Goal: Information Seeking & Learning: Learn about a topic

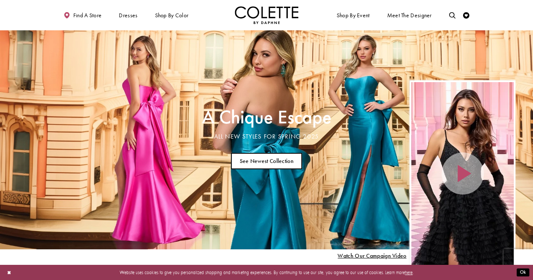
click at [250, 159] on link "See Newest Collection" at bounding box center [266, 161] width 71 height 16
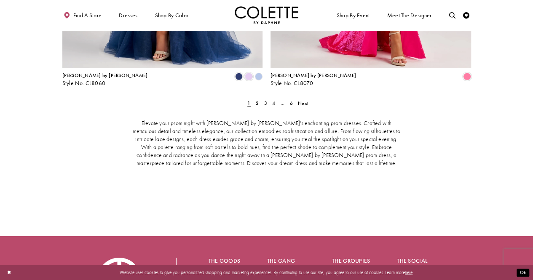
scroll to position [1352, 0]
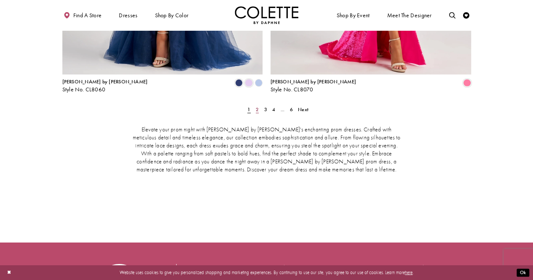
click at [260, 105] on link "2" at bounding box center [256, 109] width 7 height 9
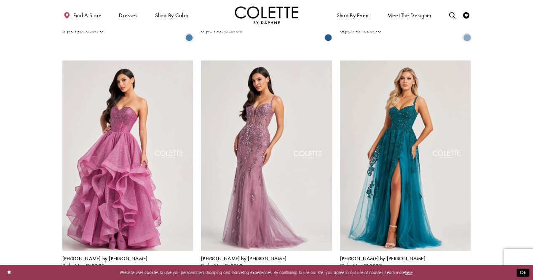
scroll to position [847, 0]
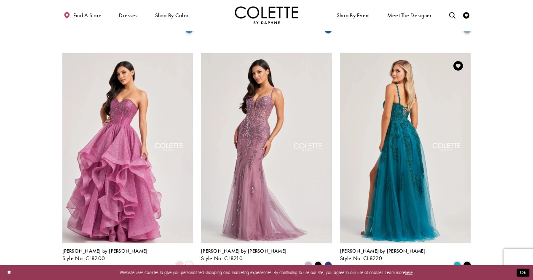
click at [447, 198] on img "Visit Colette by Daphne Style No. CL8220 Page" at bounding box center [405, 148] width 131 height 190
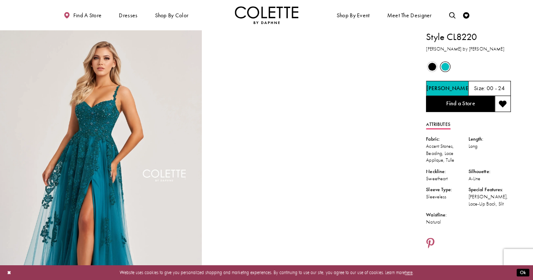
click at [431, 66] on span "Product color controls state depends on size chosen" at bounding box center [432, 67] width 8 height 8
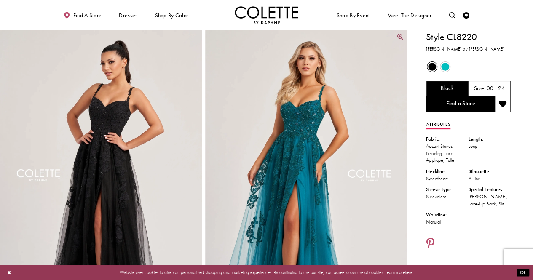
click at [325, 85] on img "Full size Style CL8220 Colette by Daphne #0 default Jade frontface vertical pic…" at bounding box center [306, 181] width 202 height 303
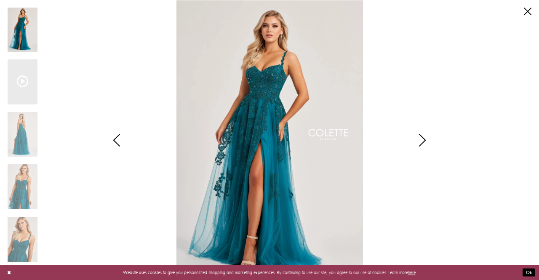
click at [28, 36] on img "Scroll List" at bounding box center [23, 29] width 30 height 45
click at [15, 129] on img "Scroll List" at bounding box center [23, 134] width 30 height 45
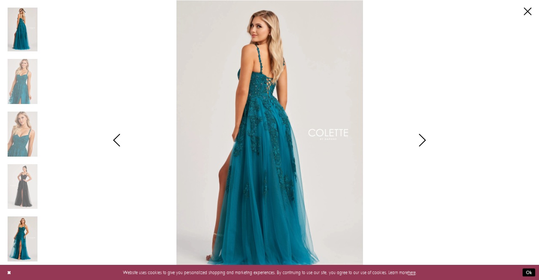
click at [17, 240] on img "Scroll List" at bounding box center [23, 238] width 30 height 45
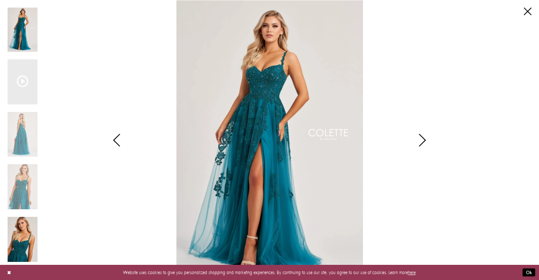
click at [19, 238] on img "Scroll List" at bounding box center [23, 239] width 30 height 45
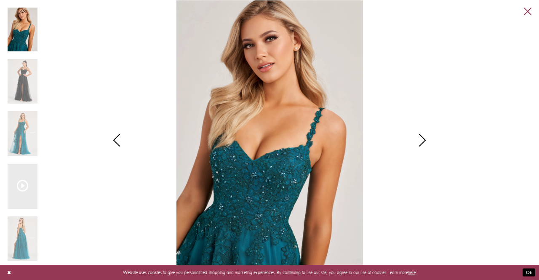
click at [528, 11] on link "Close" at bounding box center [528, 12] width 8 height 8
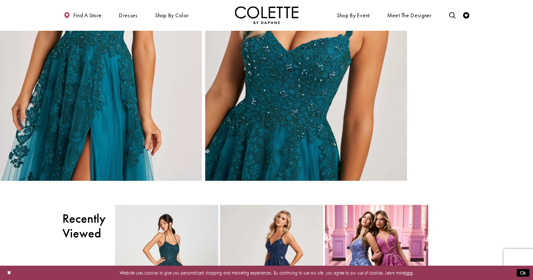
scroll to position [764, 0]
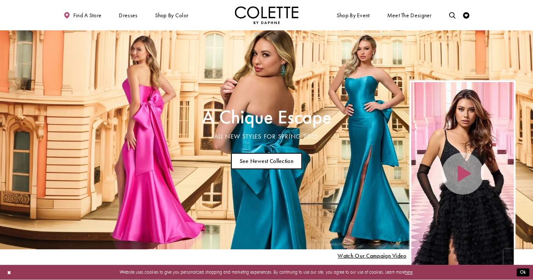
click at [292, 163] on link "See Newest Collection" at bounding box center [266, 161] width 71 height 16
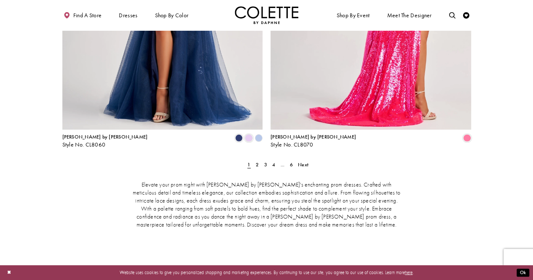
scroll to position [1314, 0]
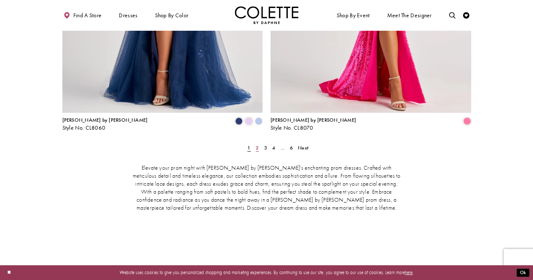
click at [254, 143] on link "2" at bounding box center [256, 147] width 7 height 9
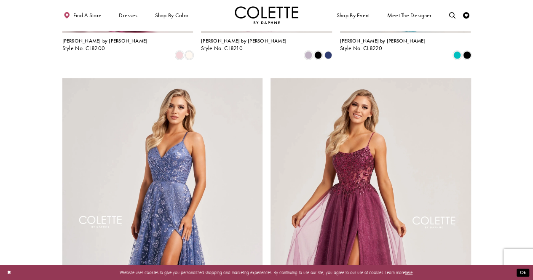
scroll to position [1056, 0]
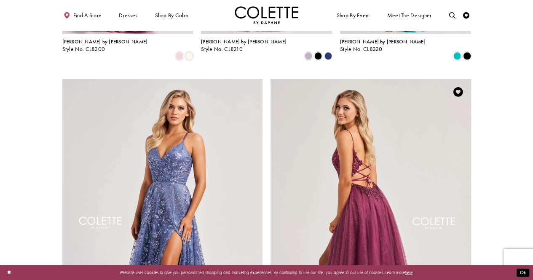
click at [435, 200] on img "Visit Colette by Daphne Style No. CL8240 Page" at bounding box center [370, 224] width 200 height 291
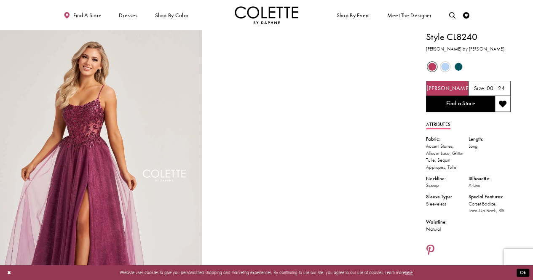
click at [447, 69] on span "Product color controls state depends on size chosen" at bounding box center [445, 67] width 8 height 8
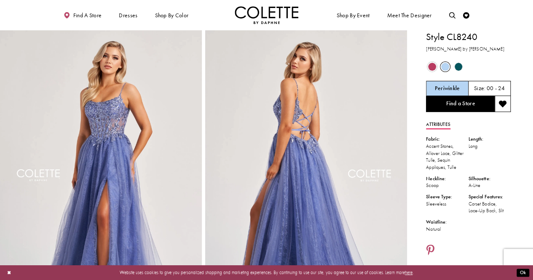
click at [456, 67] on span "Product color controls state depends on size chosen" at bounding box center [458, 67] width 8 height 8
click at [457, 64] on span "Product color controls state depends on size chosen" at bounding box center [458, 67] width 8 height 8
click at [455, 64] on span "Product color controls state depends on size chosen" at bounding box center [458, 67] width 8 height 8
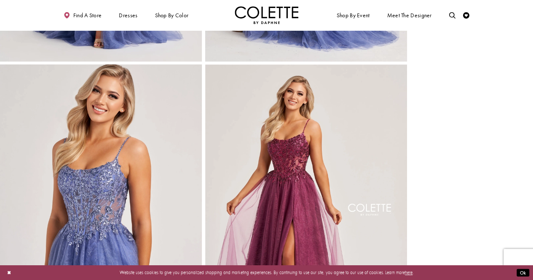
scroll to position [272, 0]
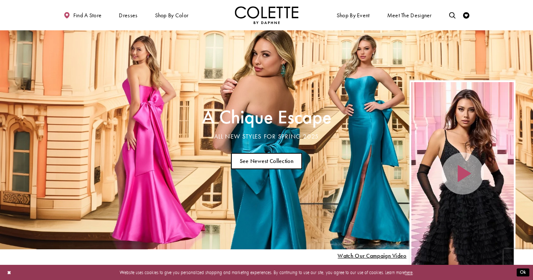
click at [273, 157] on link "See Newest Collection" at bounding box center [266, 161] width 71 height 16
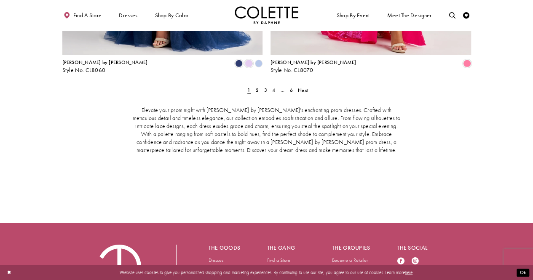
scroll to position [1346, 0]
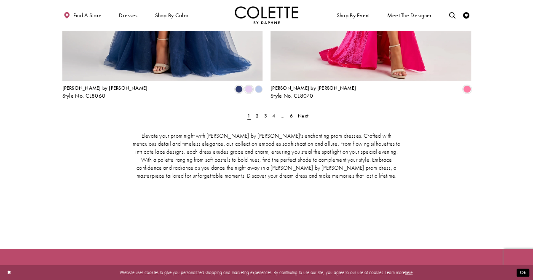
click at [258, 119] on div "Elevate your prom night with [PERSON_NAME] by [PERSON_NAME]'s enchanting prom d…" at bounding box center [266, 172] width 408 height 106
click at [256, 112] on span "2" at bounding box center [257, 115] width 3 height 7
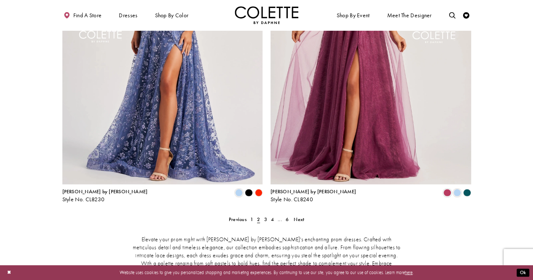
scroll to position [1258, 0]
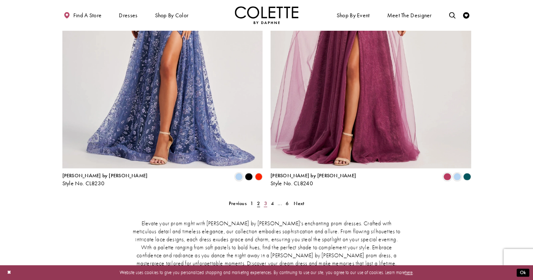
click at [267, 199] on link "3" at bounding box center [265, 203] width 7 height 9
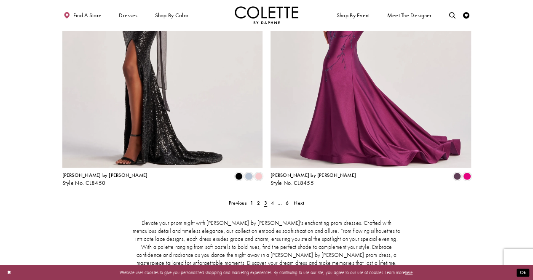
scroll to position [1275, 0]
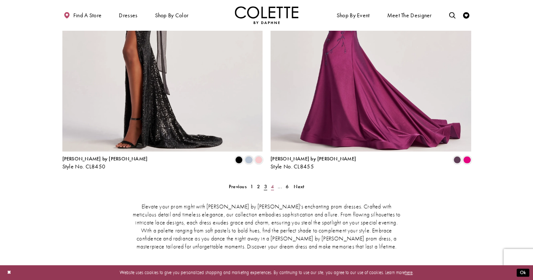
click at [272, 183] on span "4" at bounding box center [272, 186] width 3 height 7
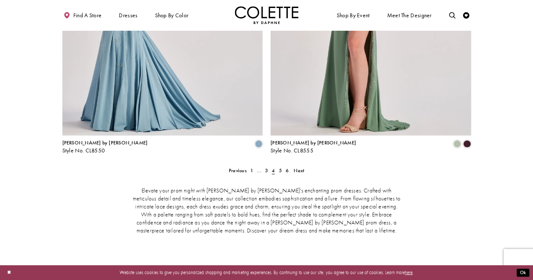
scroll to position [1292, 0]
click at [281, 166] on span "5" at bounding box center [279, 169] width 3 height 7
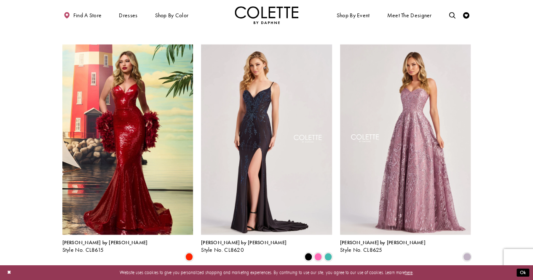
scroll to position [854, 0]
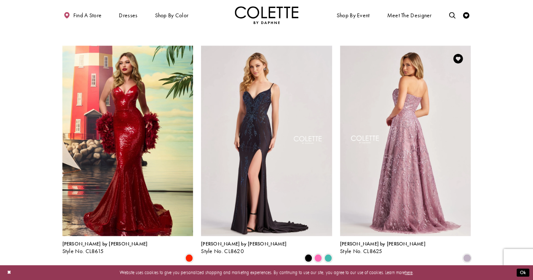
click at [405, 111] on img "Visit Colette by Daphne Style No. CL8625 Page" at bounding box center [405, 141] width 131 height 190
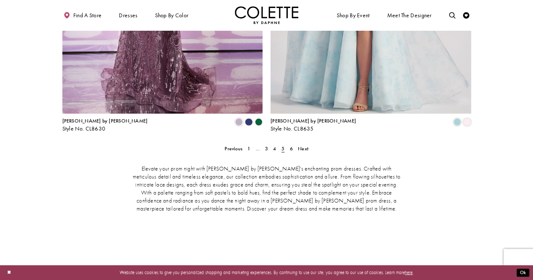
scroll to position [1359, 0]
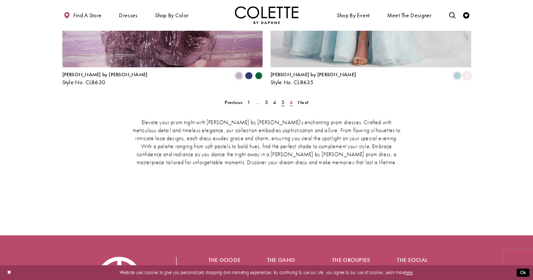
click at [292, 98] on link "6" at bounding box center [291, 102] width 7 height 9
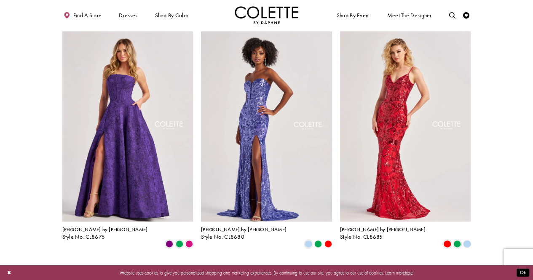
scroll to position [635, 0]
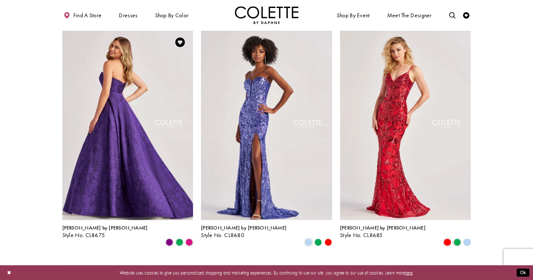
click at [162, 112] on img "Visit Colette by Daphne Style No. CL8675 Page" at bounding box center [127, 124] width 131 height 190
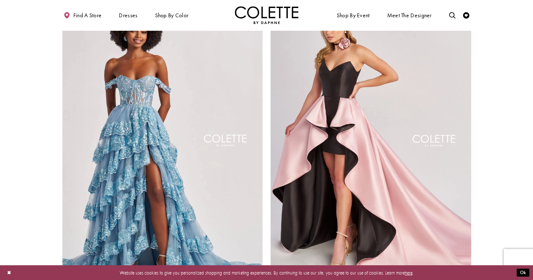
scroll to position [904, 0]
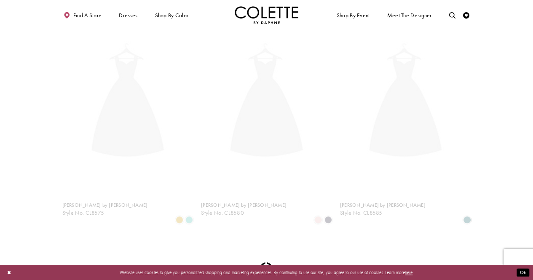
scroll to position [163, 0]
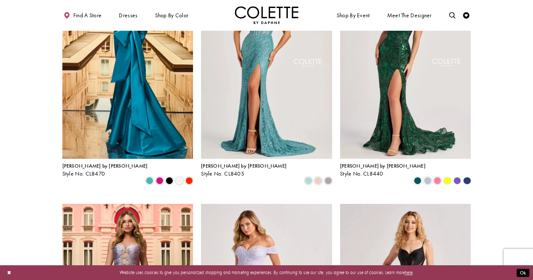
scroll to position [226, 0]
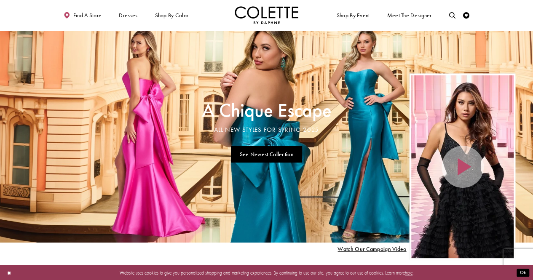
scroll to position [6, 0]
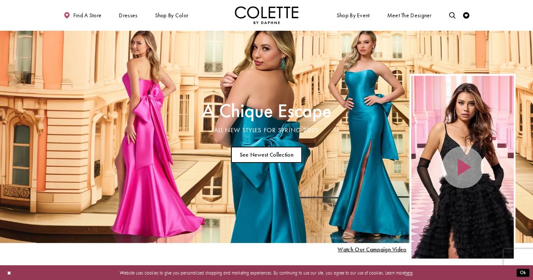
click at [277, 159] on link "See Newest Collection" at bounding box center [266, 155] width 71 height 16
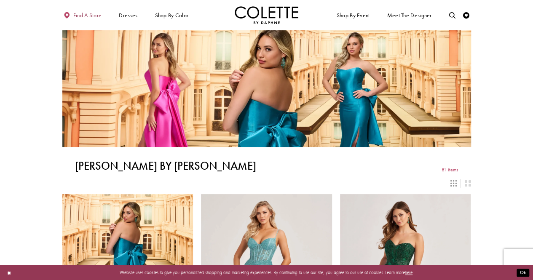
click at [89, 15] on span "Find a store" at bounding box center [87, 15] width 29 height 6
